Goal: Information Seeking & Learning: Check status

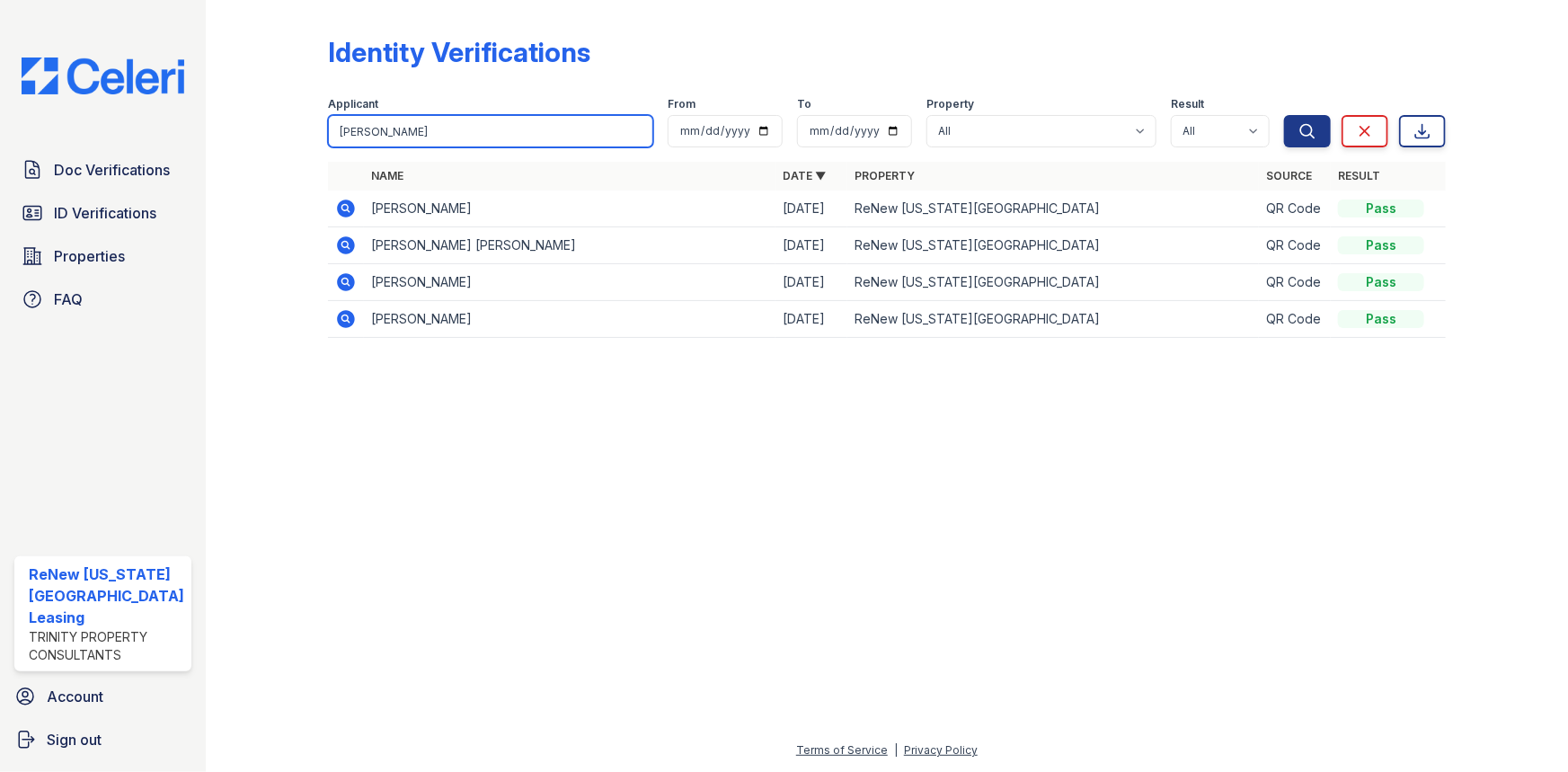
click at [426, 138] on input "[PERSON_NAME]" at bounding box center [491, 131] width 326 height 32
type input "j"
type input "whittake r"
click at [1284, 115] on button "Search" at bounding box center [1307, 131] width 46 height 32
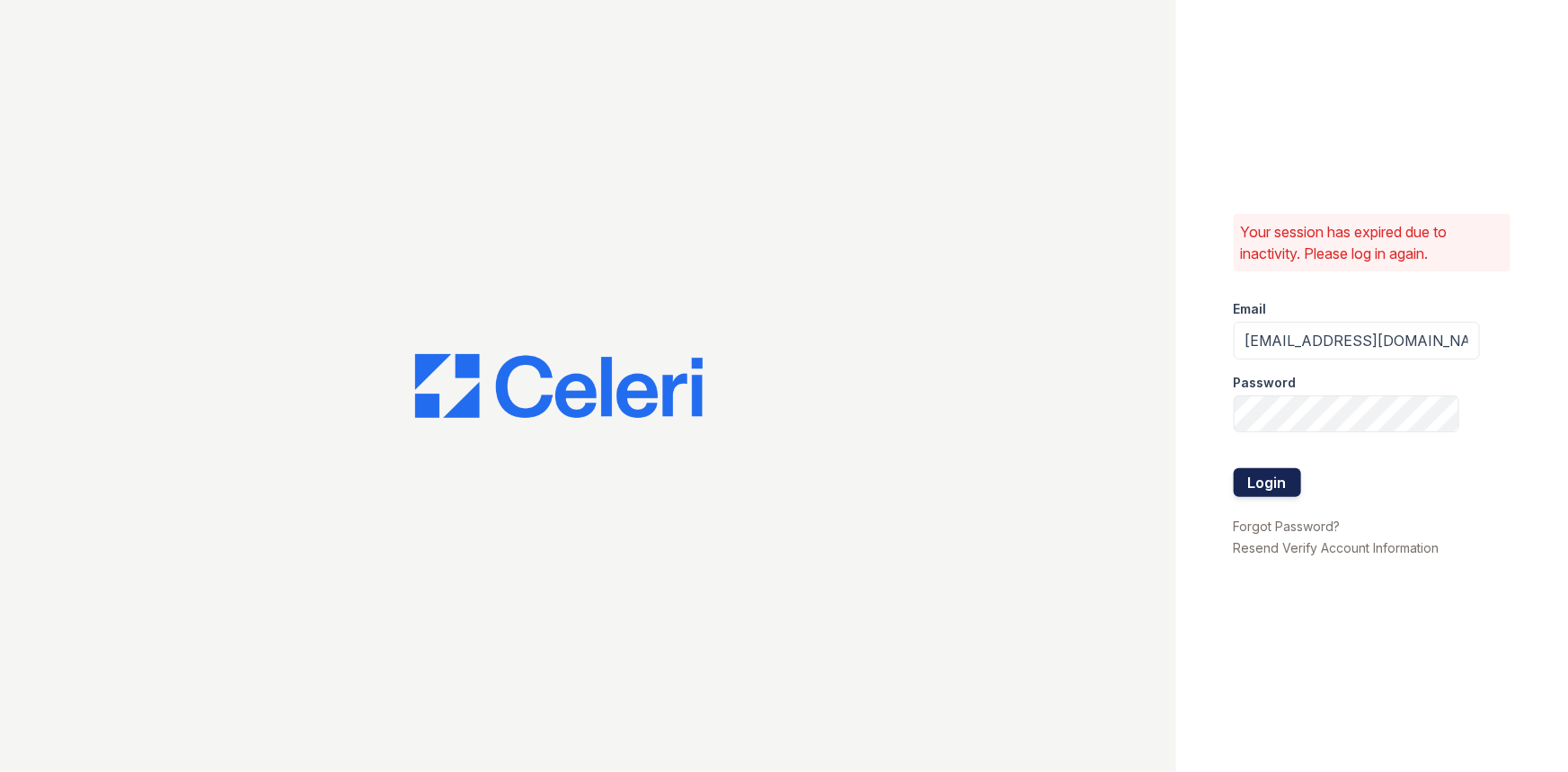
click at [1271, 478] on button "Login" at bounding box center [1267, 482] width 68 height 29
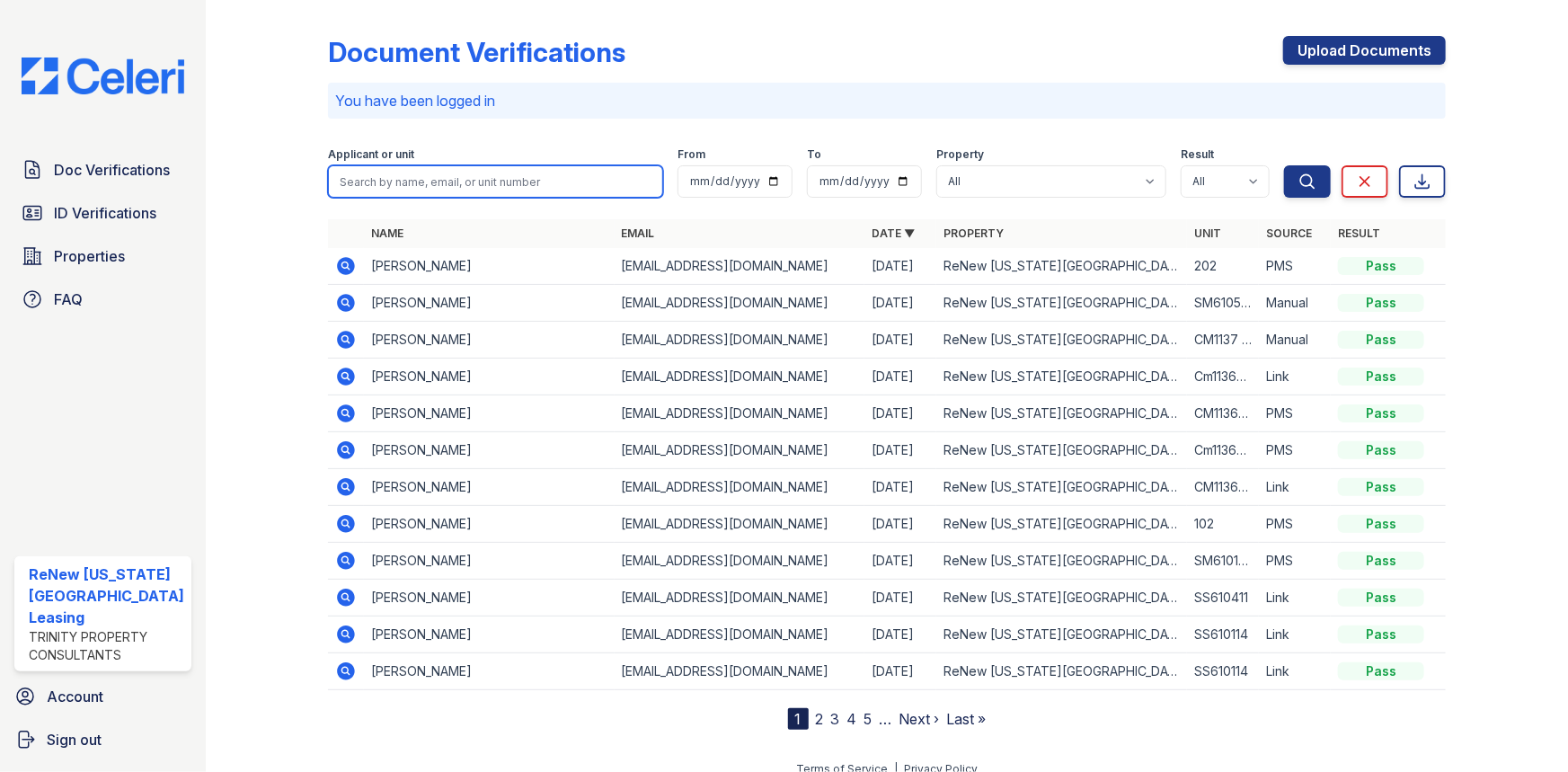
click at [417, 189] on input "search" at bounding box center [495, 181] width 336 height 32
type input "[PERSON_NAME]"
click at [1284, 166] on button "Search" at bounding box center [1307, 181] width 46 height 32
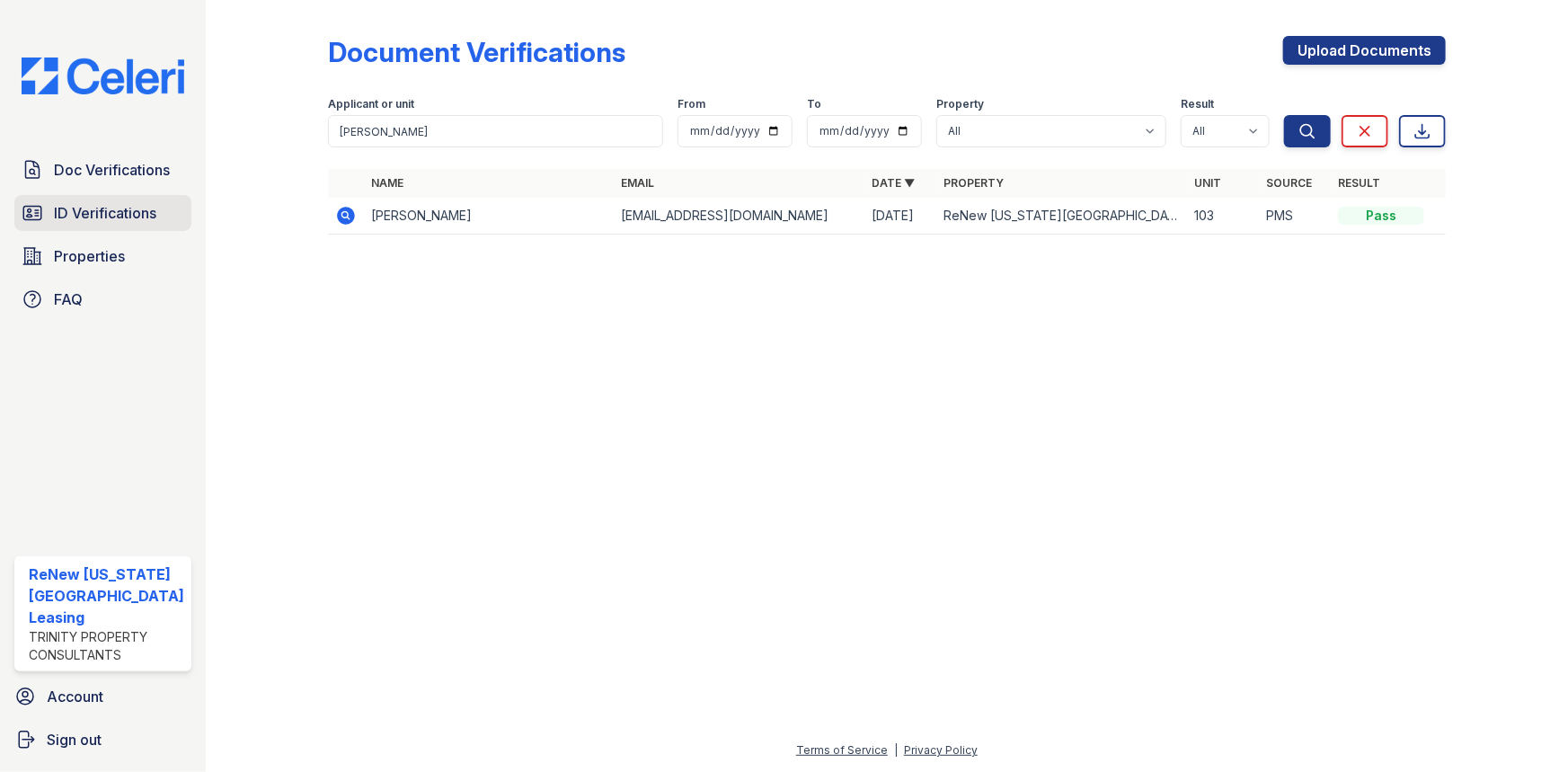
click at [28, 210] on icon at bounding box center [31, 212] width 18 height 14
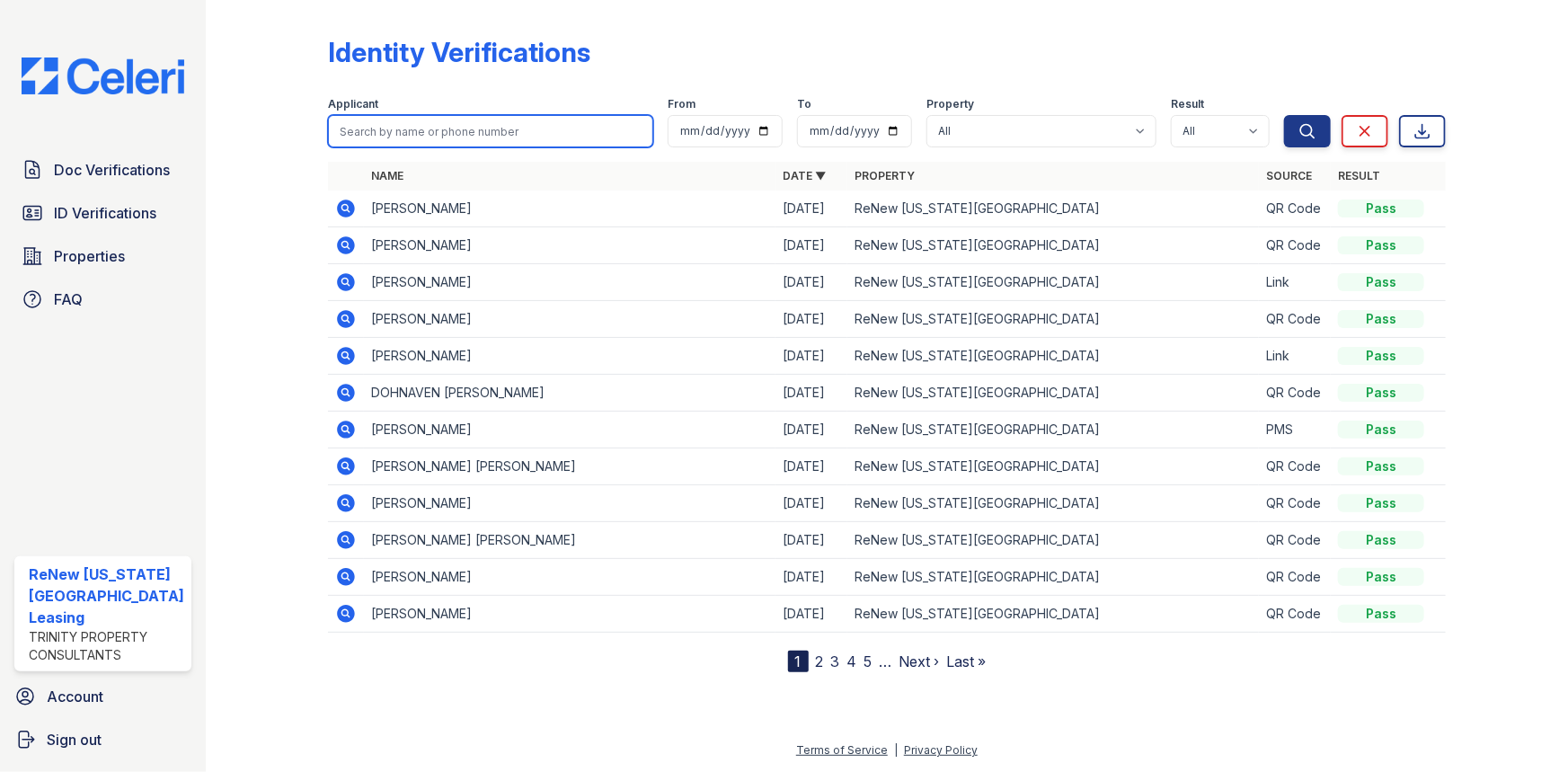
click at [410, 133] on input "search" at bounding box center [491, 131] width 326 height 32
type input "[PERSON_NAME]"
click at [1284, 115] on button "Search" at bounding box center [1307, 131] width 46 height 32
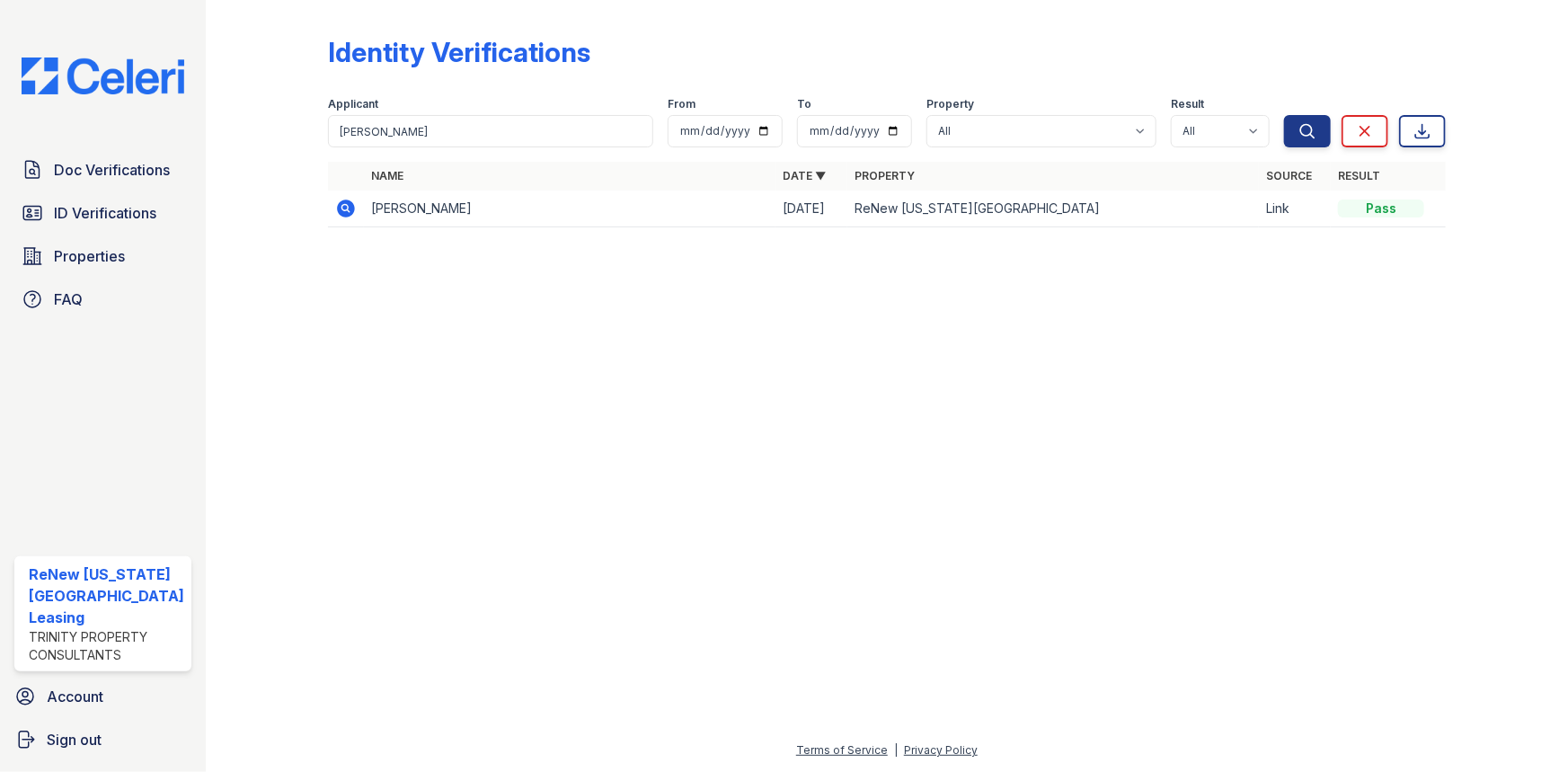
click at [335, 207] on icon at bounding box center [345, 208] width 21 height 21
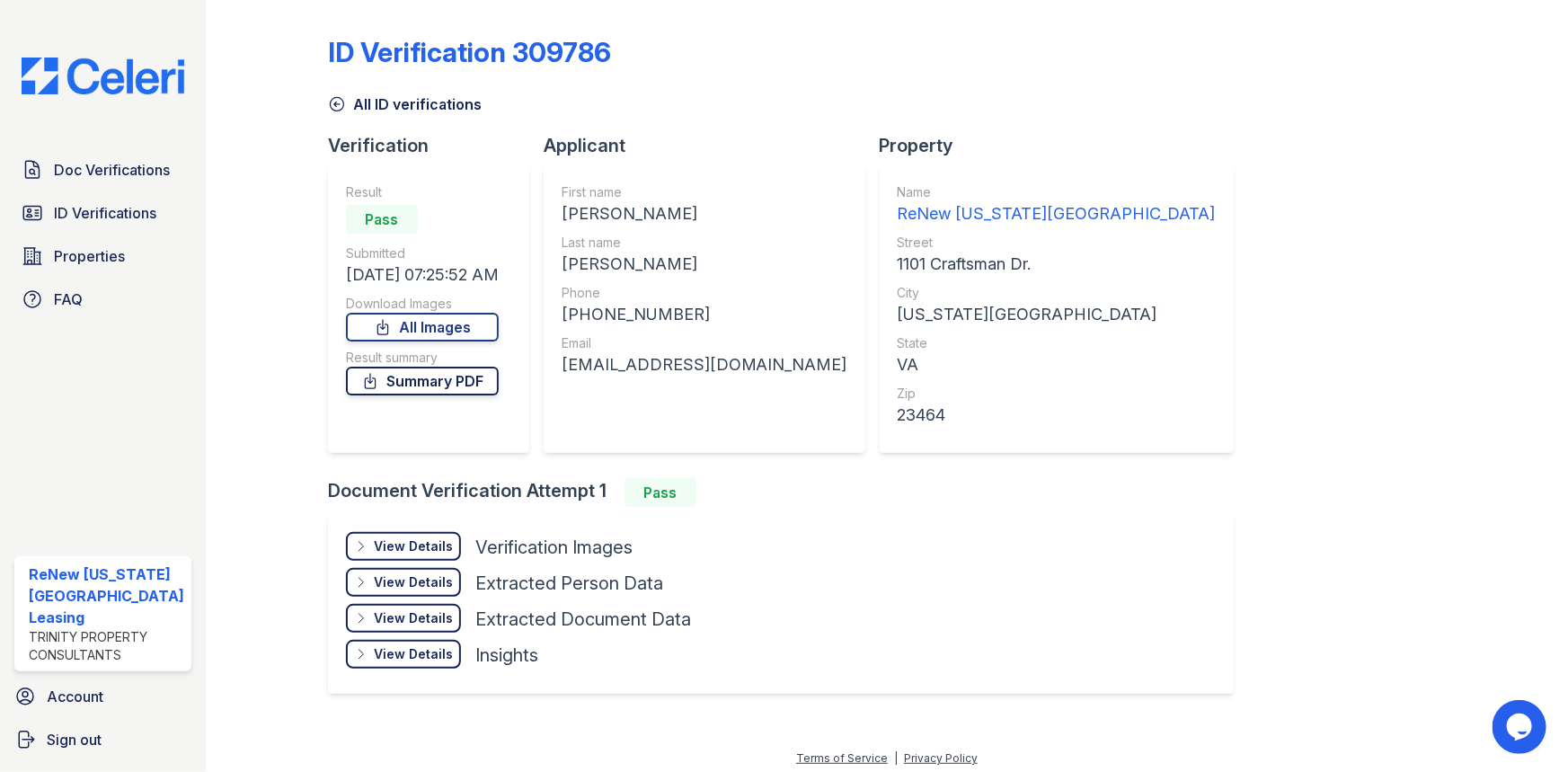
click at [394, 383] on link "Summary PDF" at bounding box center [422, 380] width 153 height 29
click at [401, 334] on link "All Images" at bounding box center [422, 327] width 153 height 29
